Goal: Information Seeking & Learning: Learn about a topic

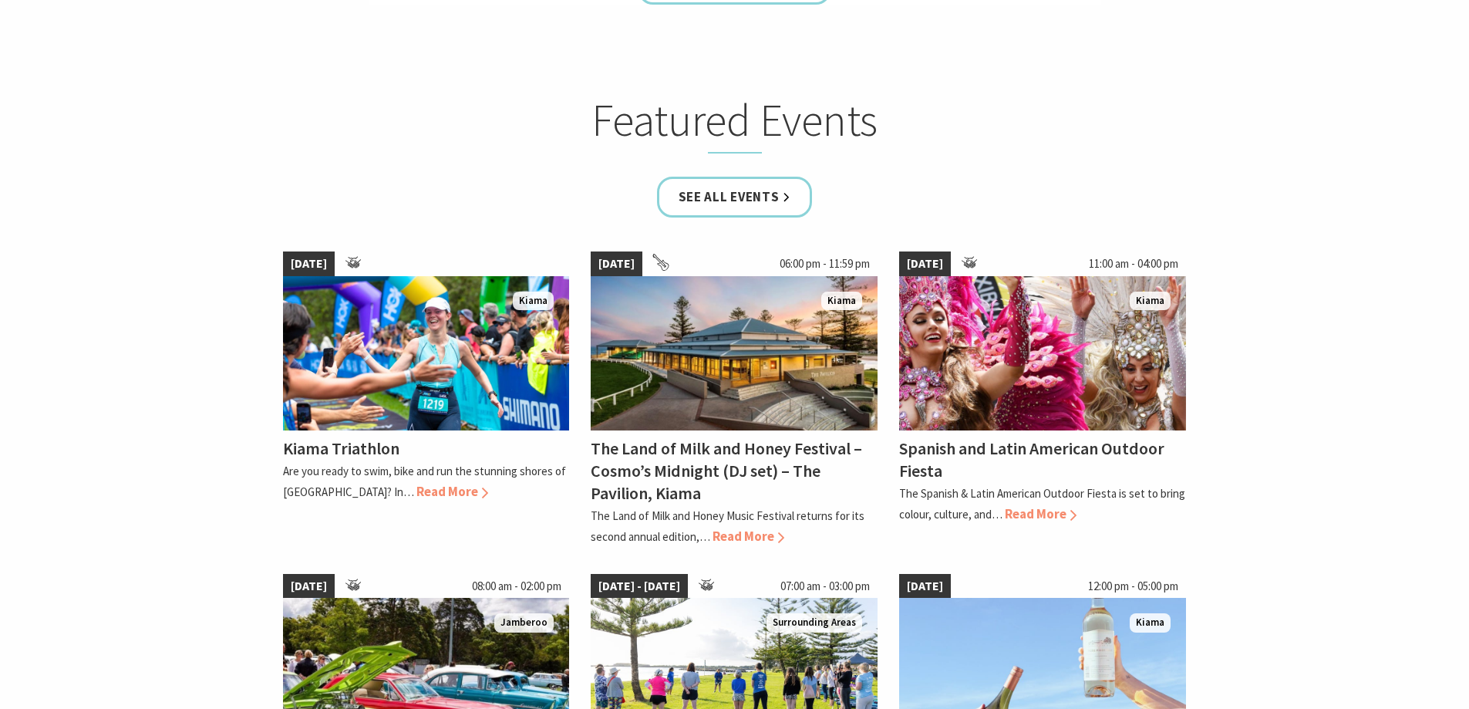
scroll to position [926, 0]
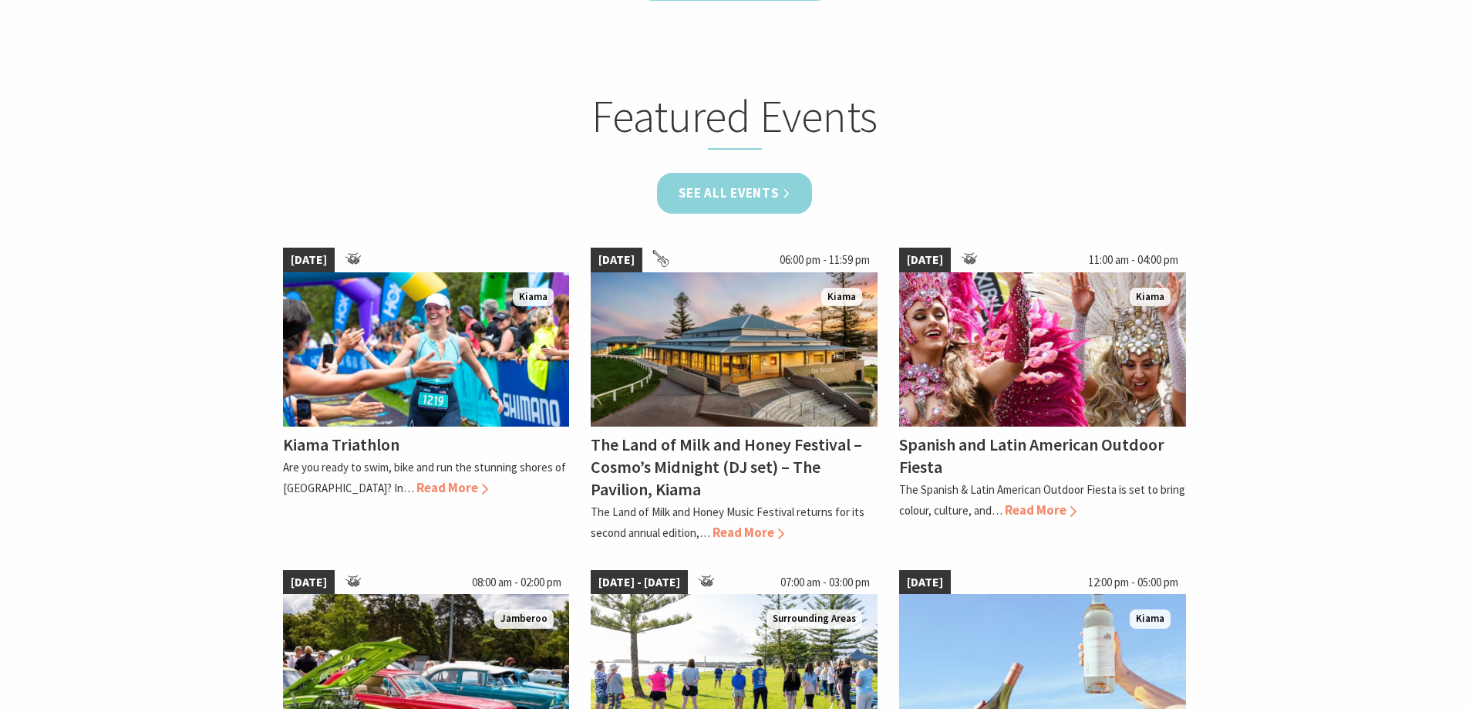
click at [750, 197] on link "See all Events" at bounding box center [735, 193] width 156 height 41
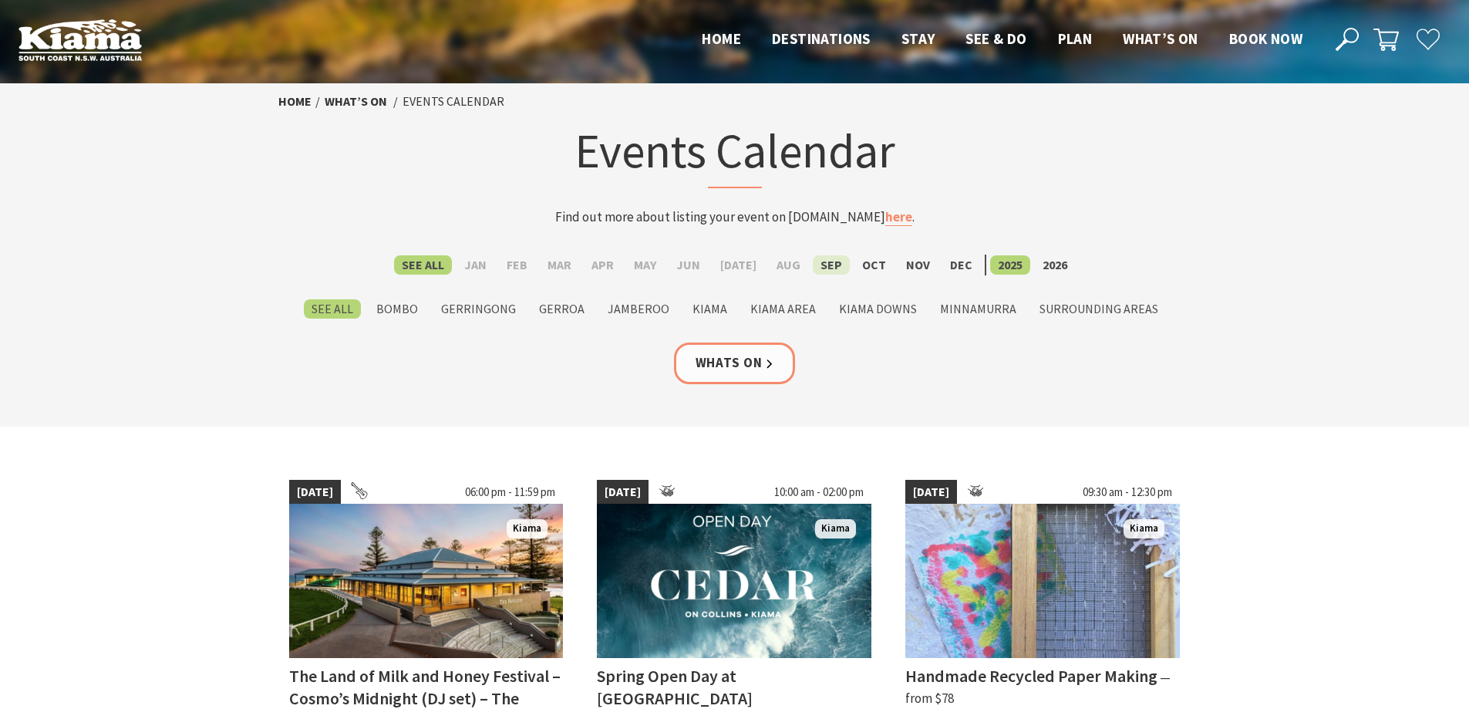
click at [821, 261] on label "Sep" at bounding box center [831, 264] width 37 height 19
click at [0, 0] on input "Sep" at bounding box center [0, 0] width 0 height 0
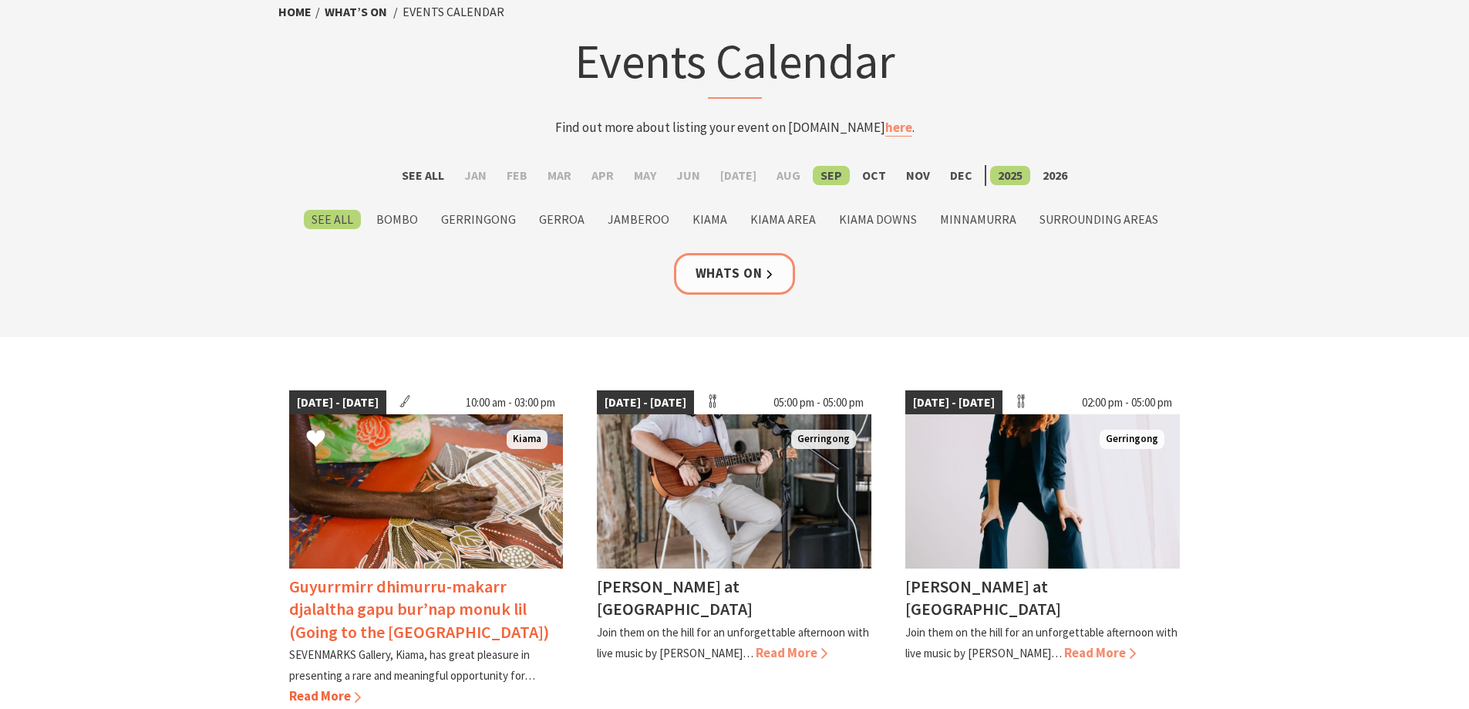
scroll to position [231, 0]
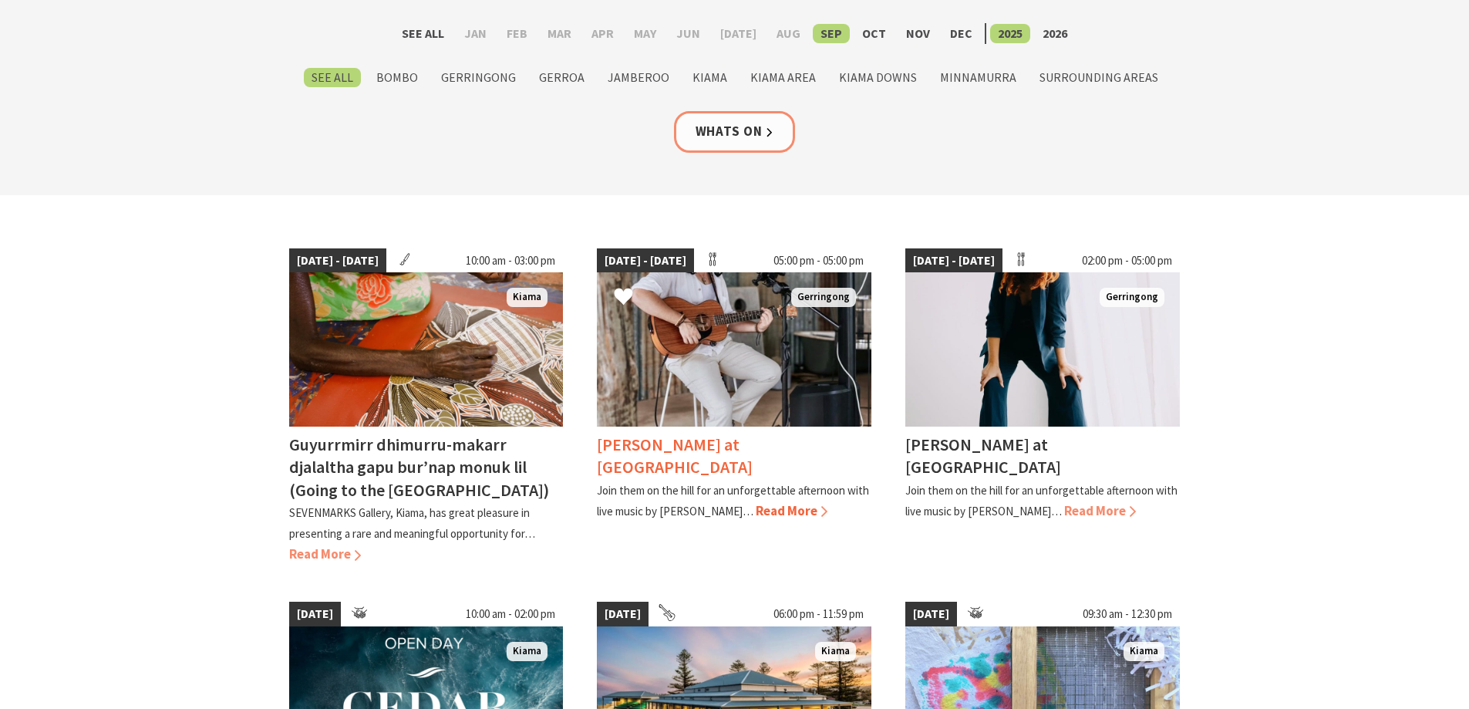
click at [740, 519] on div "Tayvin Martins at Crooked River Estate Join them on the hill for an unforgettab…" at bounding box center [734, 474] width 275 height 95
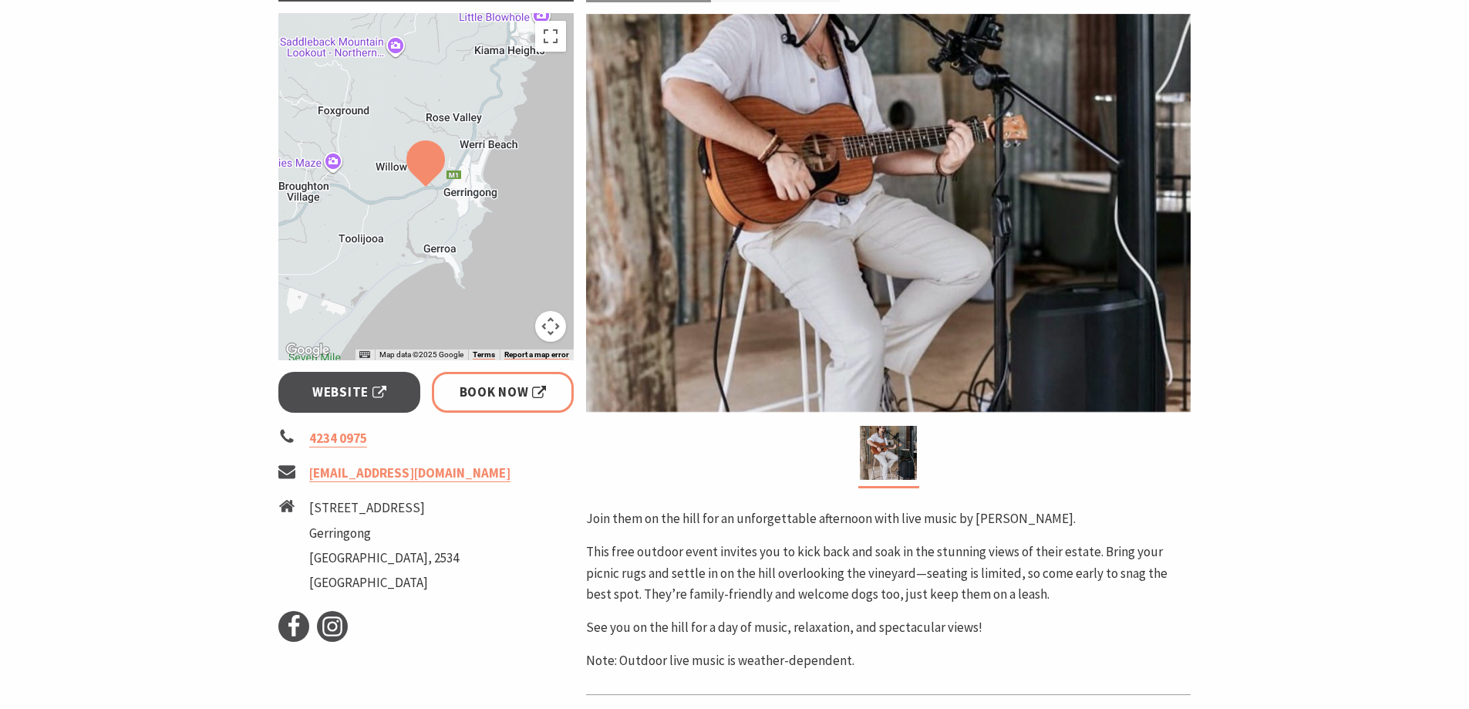
scroll to position [231, 0]
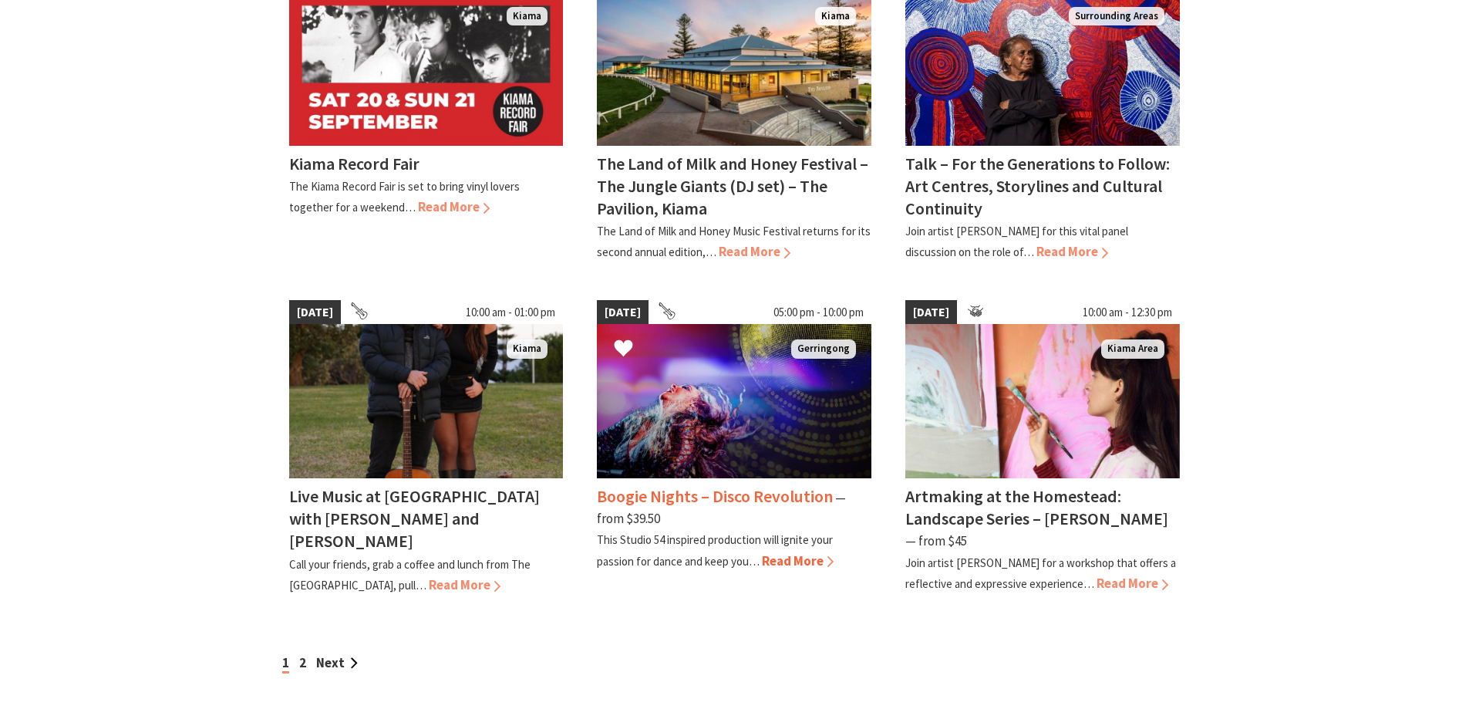
scroll to position [1234, 0]
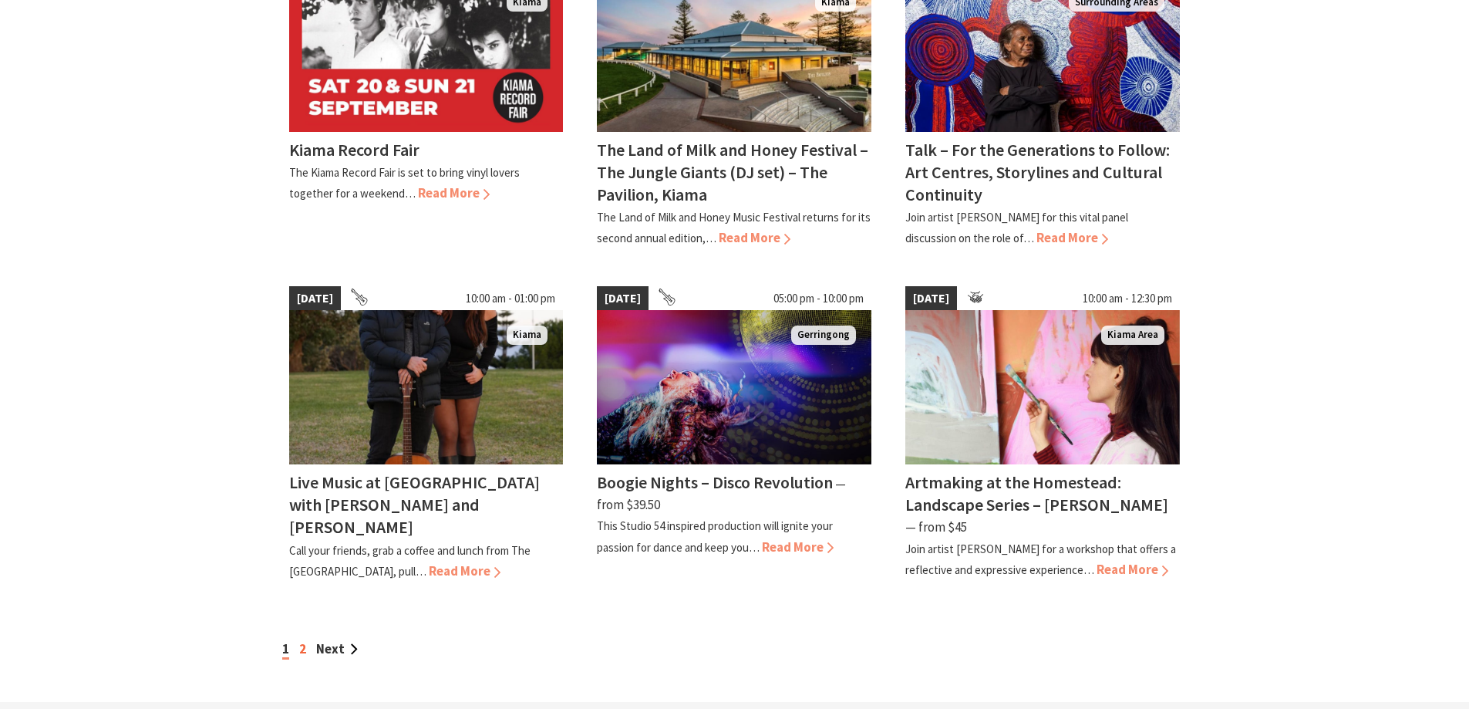
click at [305, 640] on link "2" at bounding box center [302, 648] width 7 height 17
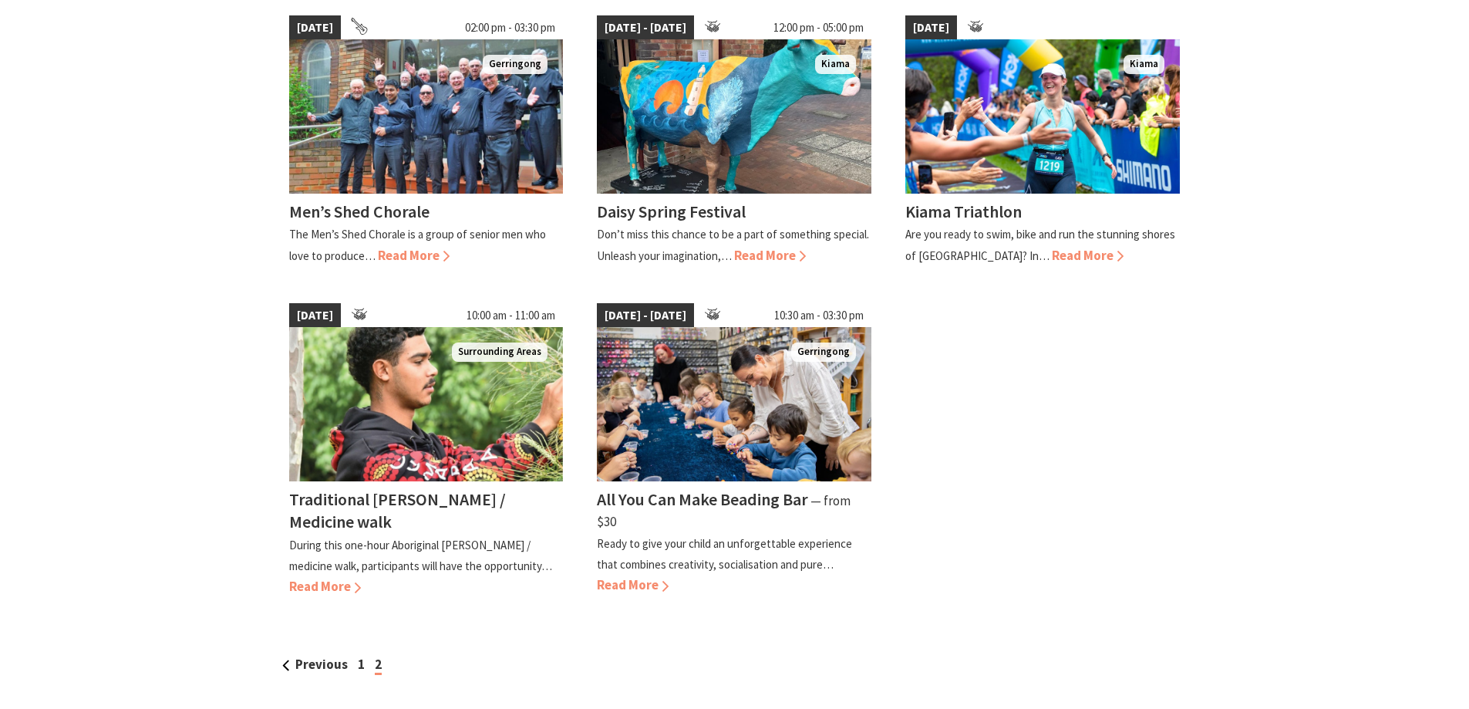
scroll to position [617, 0]
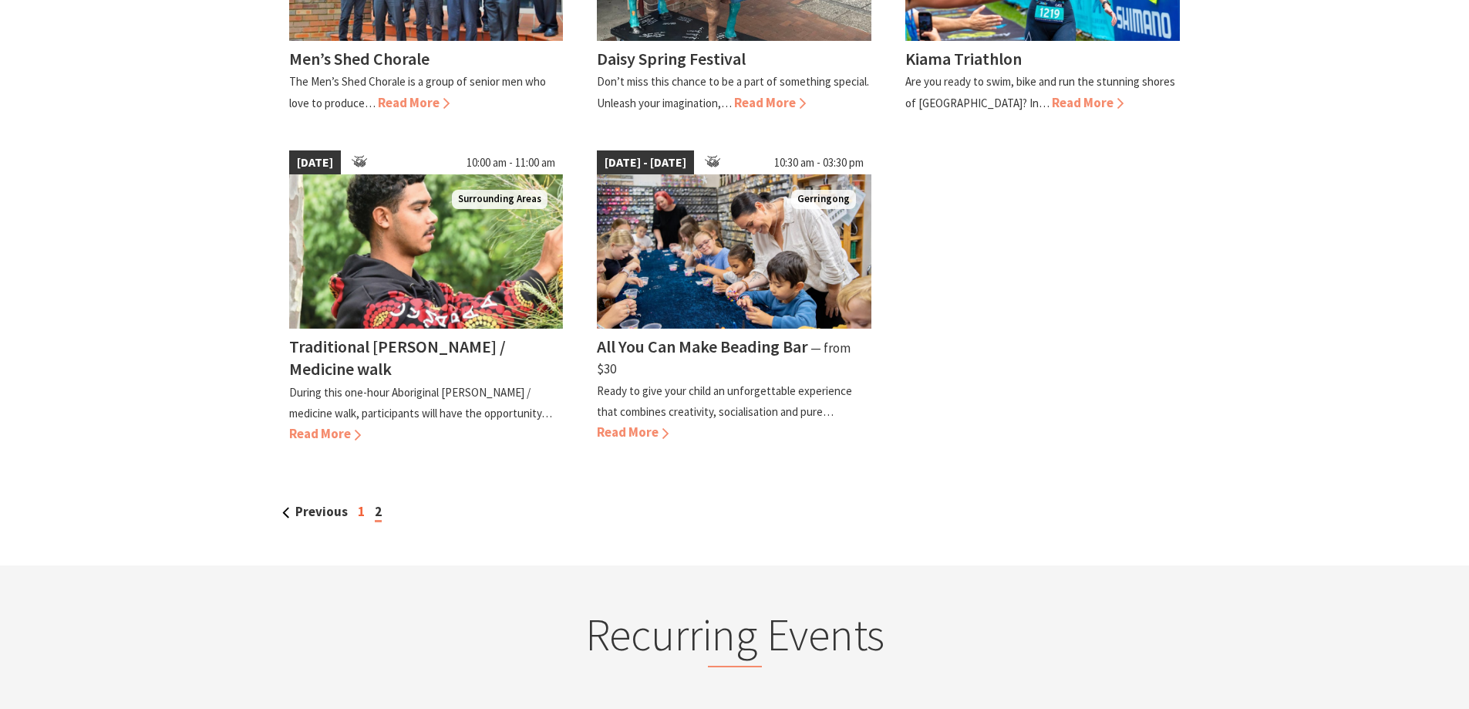
click at [358, 515] on link "1" at bounding box center [361, 511] width 7 height 17
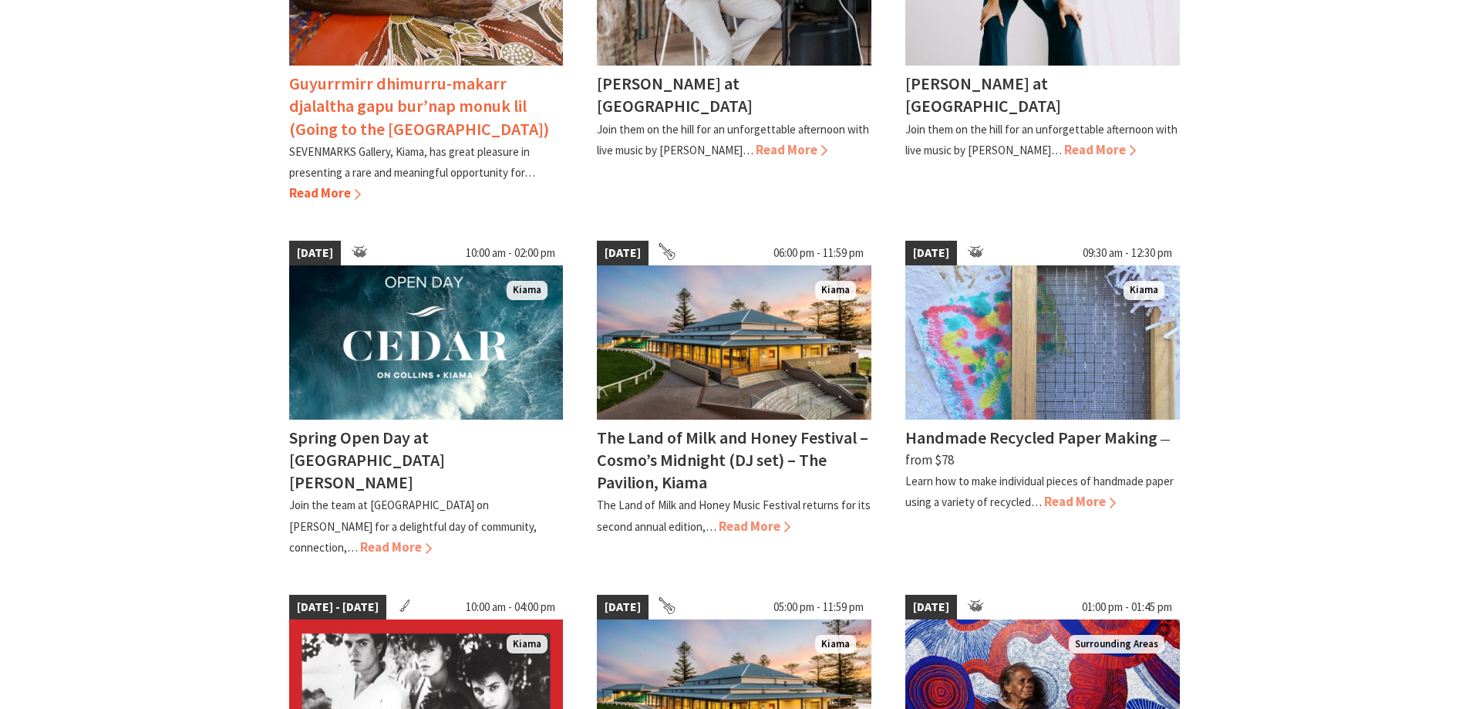
scroll to position [694, 0]
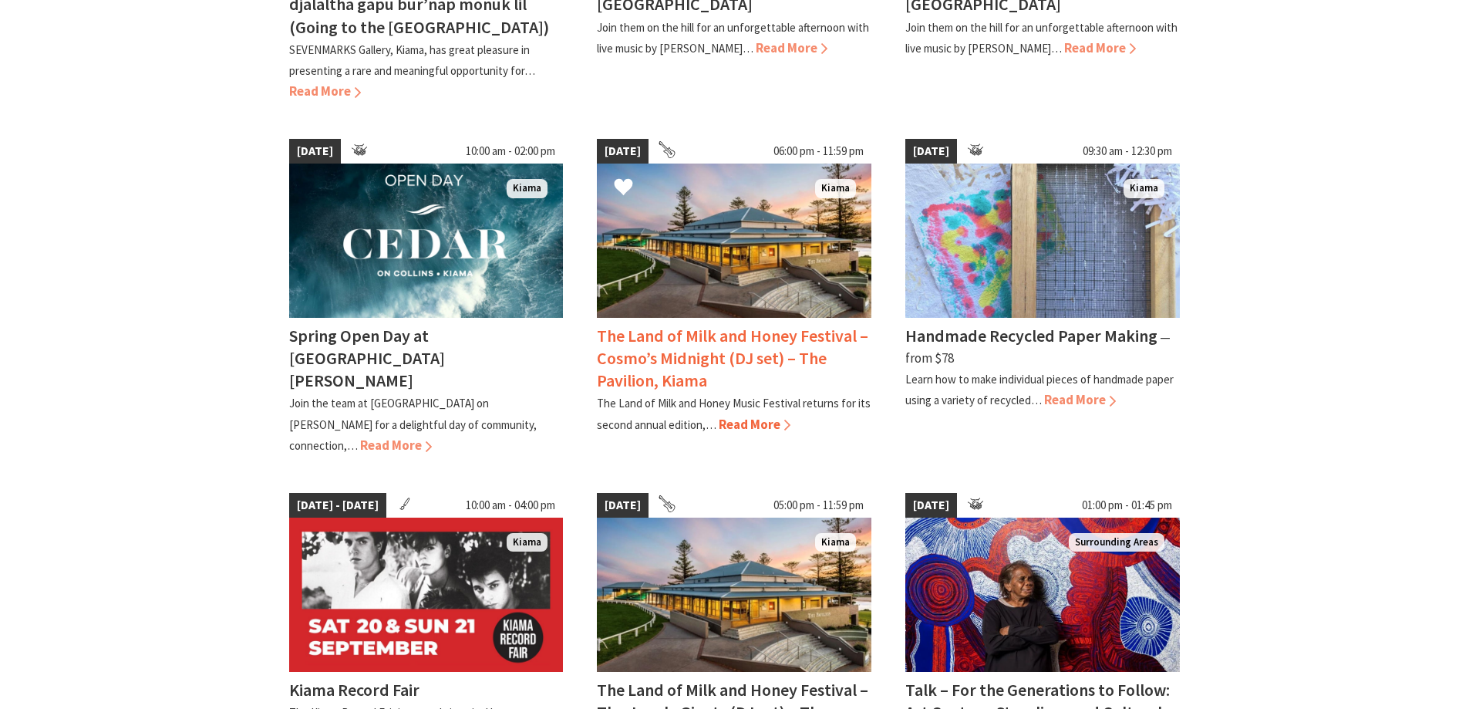
click at [745, 365] on h4 "The Land of Milk and Honey Festival – Cosmo’s Midnight (DJ set) – The Pavilion,…" at bounding box center [732, 358] width 271 height 66
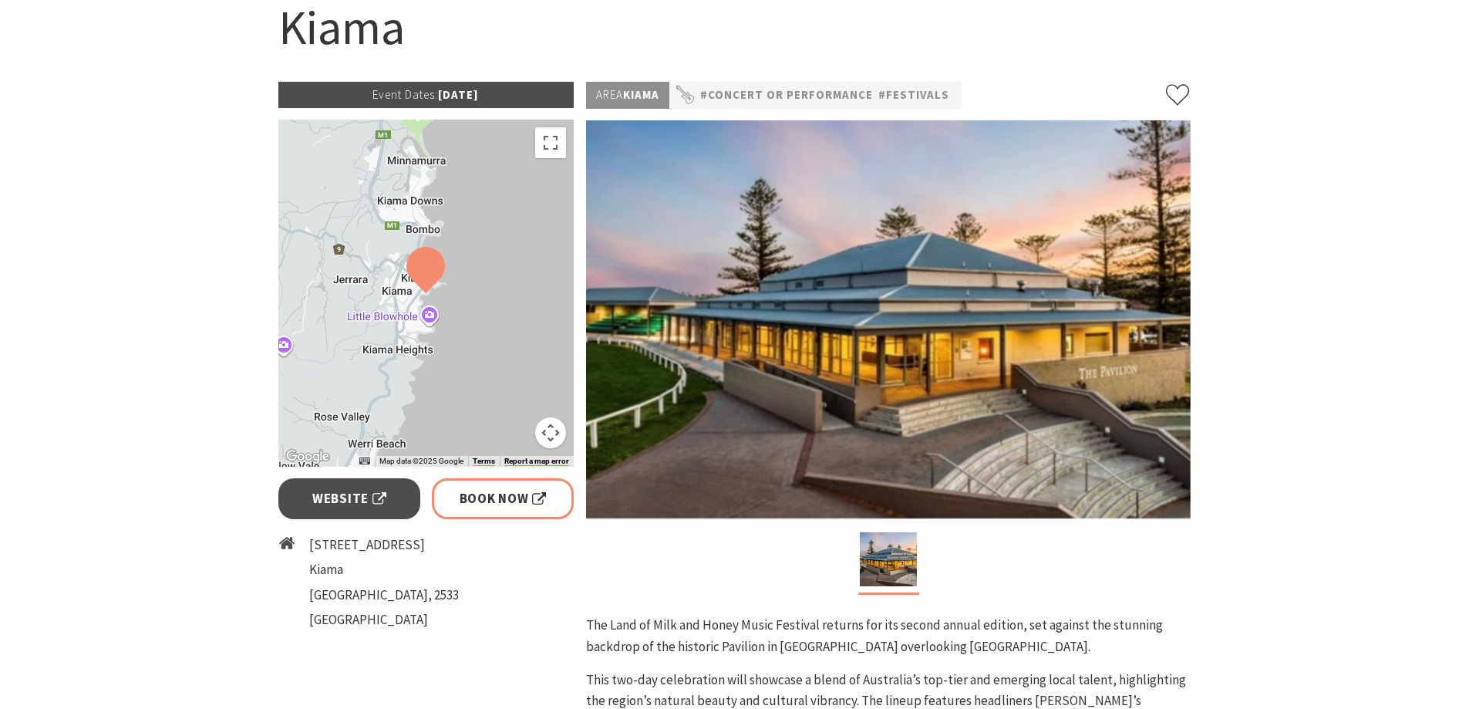
scroll to position [154, 0]
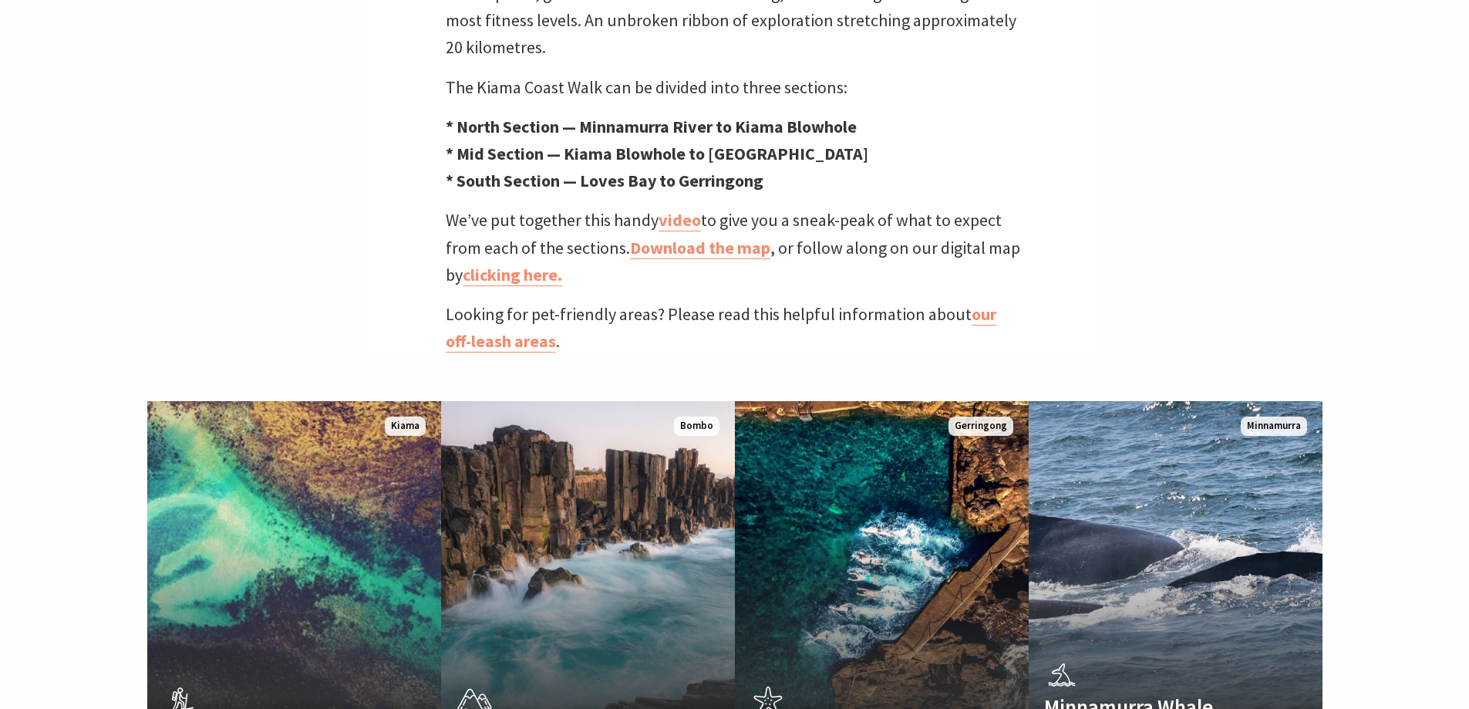
scroll to position [502, 1489]
click at [698, 237] on link "Download the map" at bounding box center [700, 248] width 140 height 22
